Goal: Browse casually: Explore the website without a specific task or goal

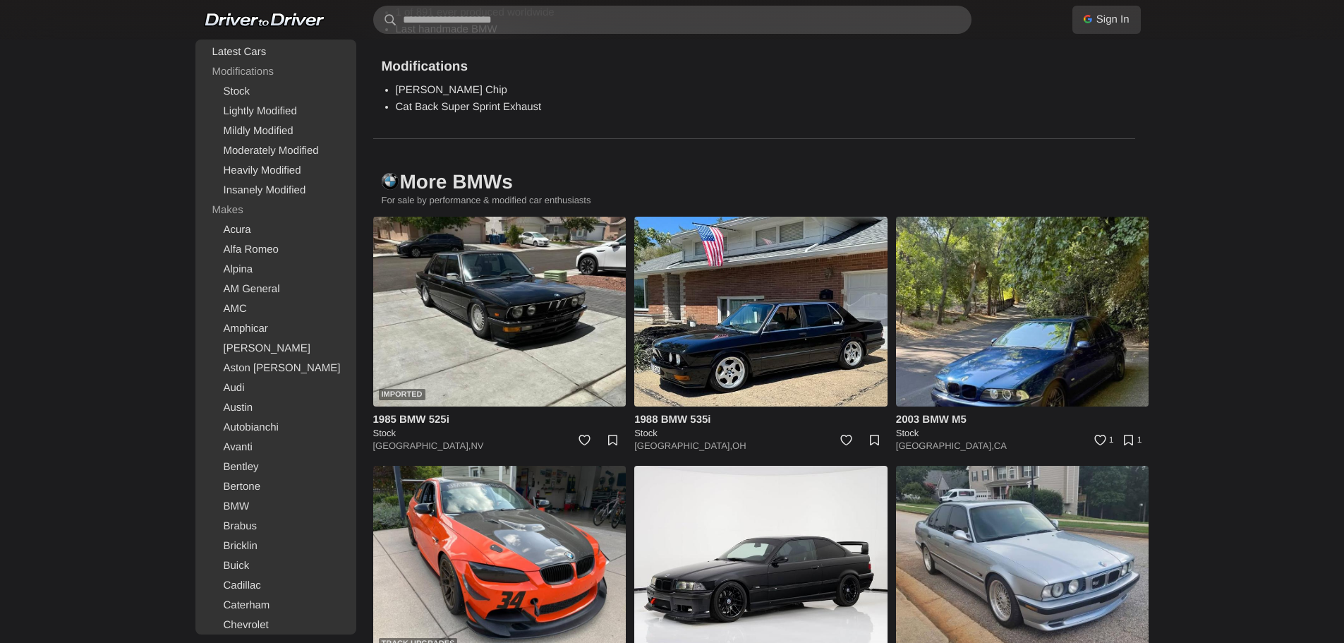
scroll to position [2047, 0]
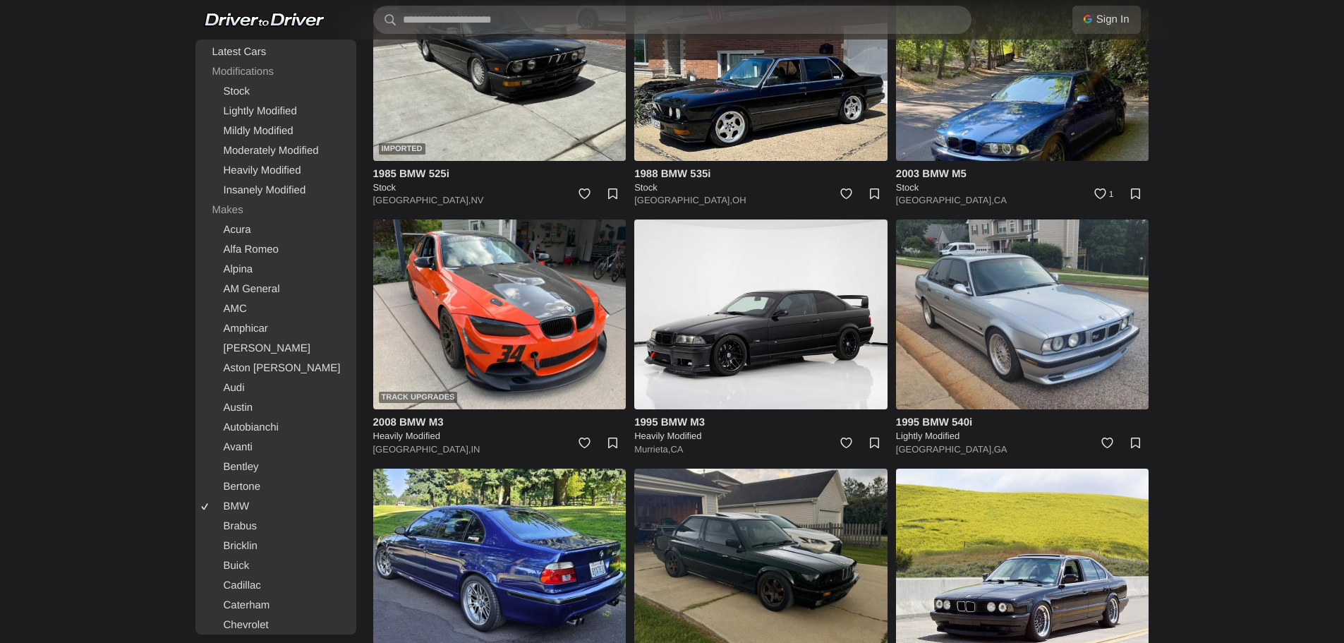
scroll to position [164, 0]
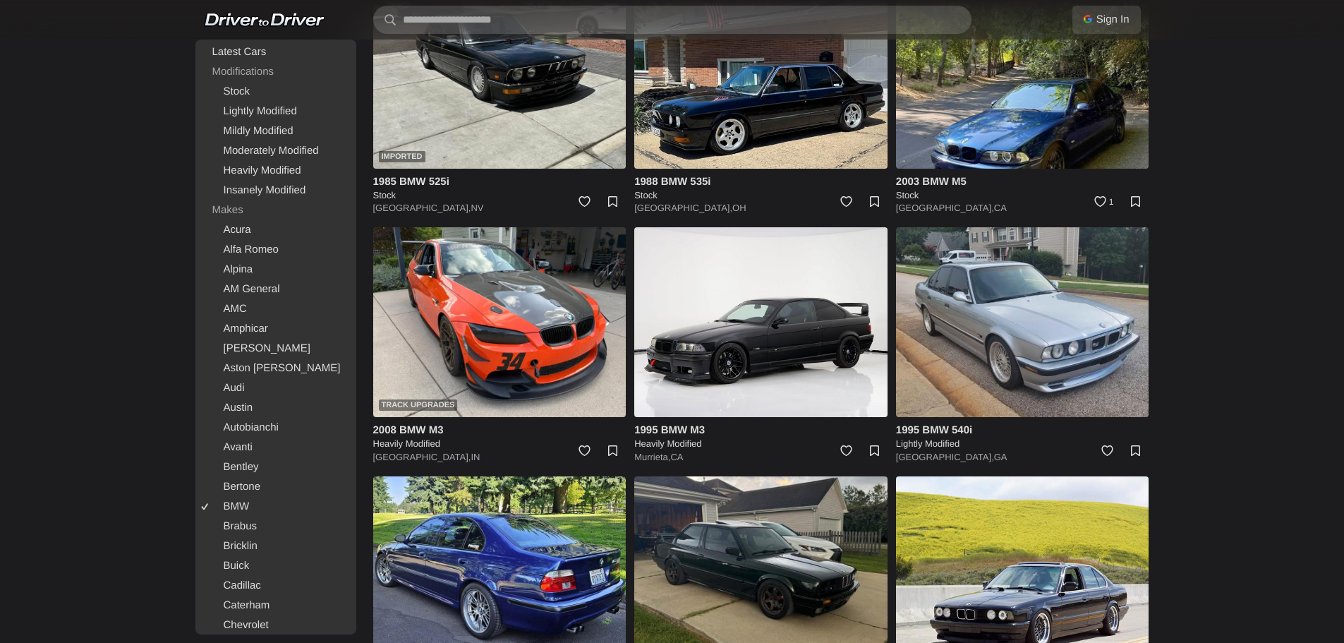
click at [285, 16] on link at bounding box center [264, 20] width 121 height 14
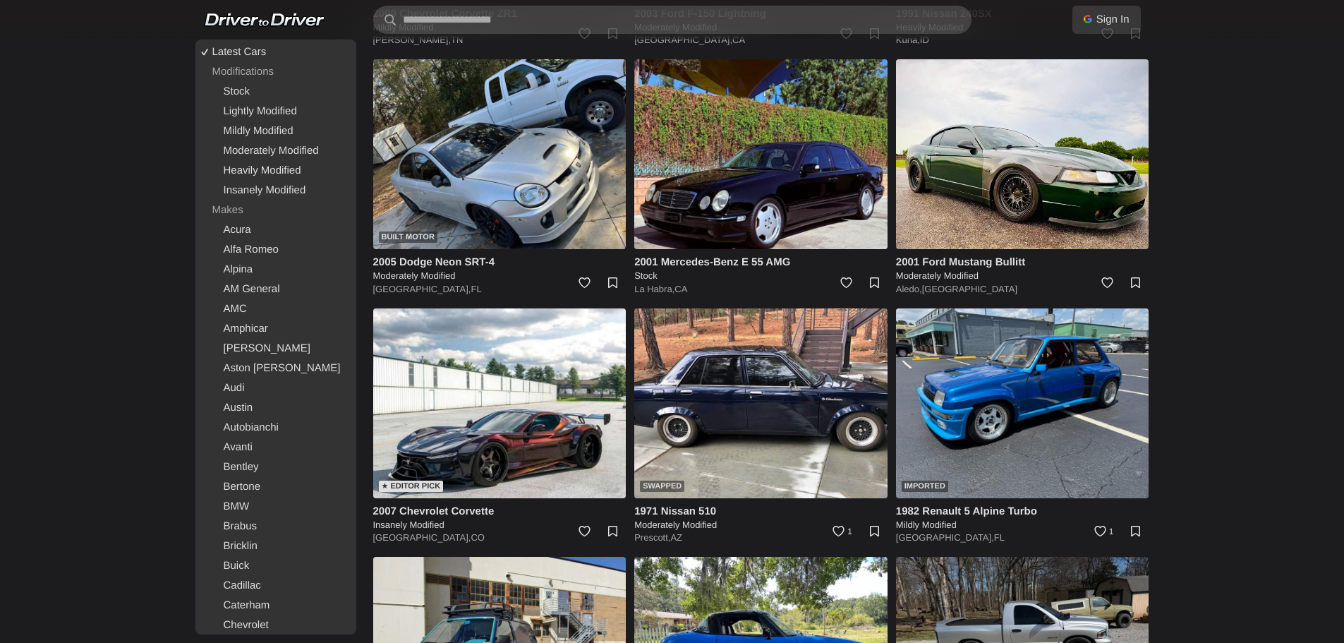
scroll to position [3105, 0]
